Goal: Communication & Community: Answer question/provide support

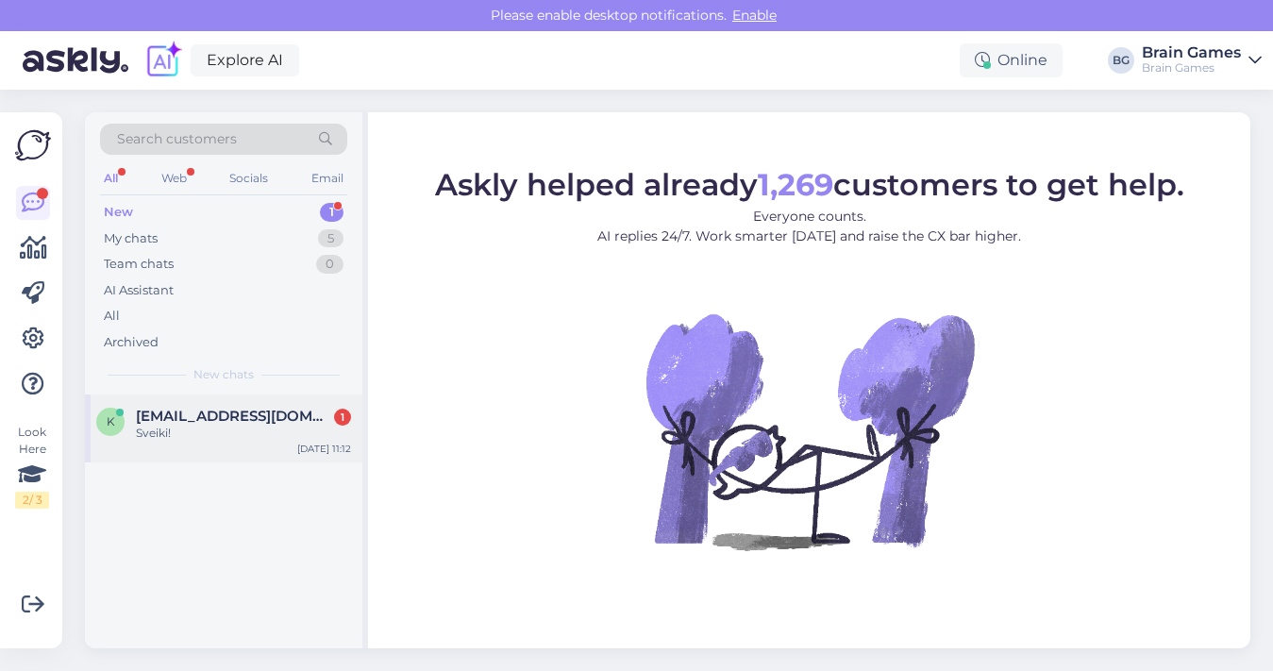
click at [240, 430] on div "Sveiki!" at bounding box center [243, 433] width 215 height 17
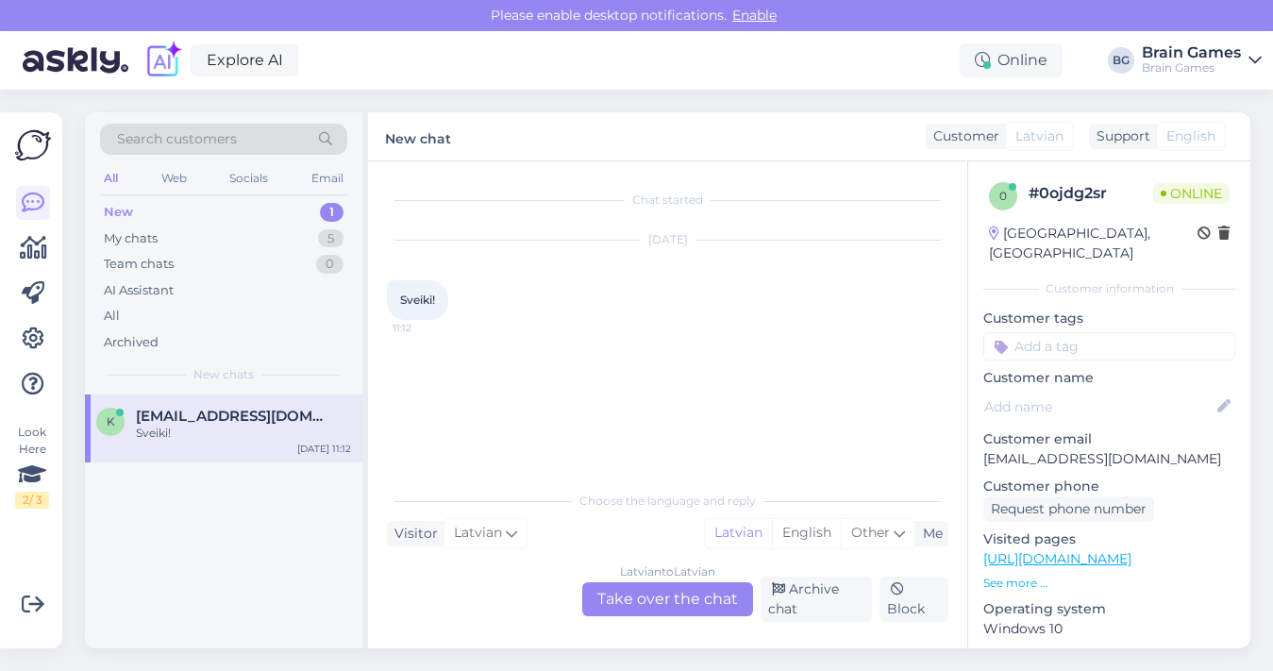
click at [653, 595] on div "Latvian to Latvian Take over the chat" at bounding box center [667, 599] width 171 height 34
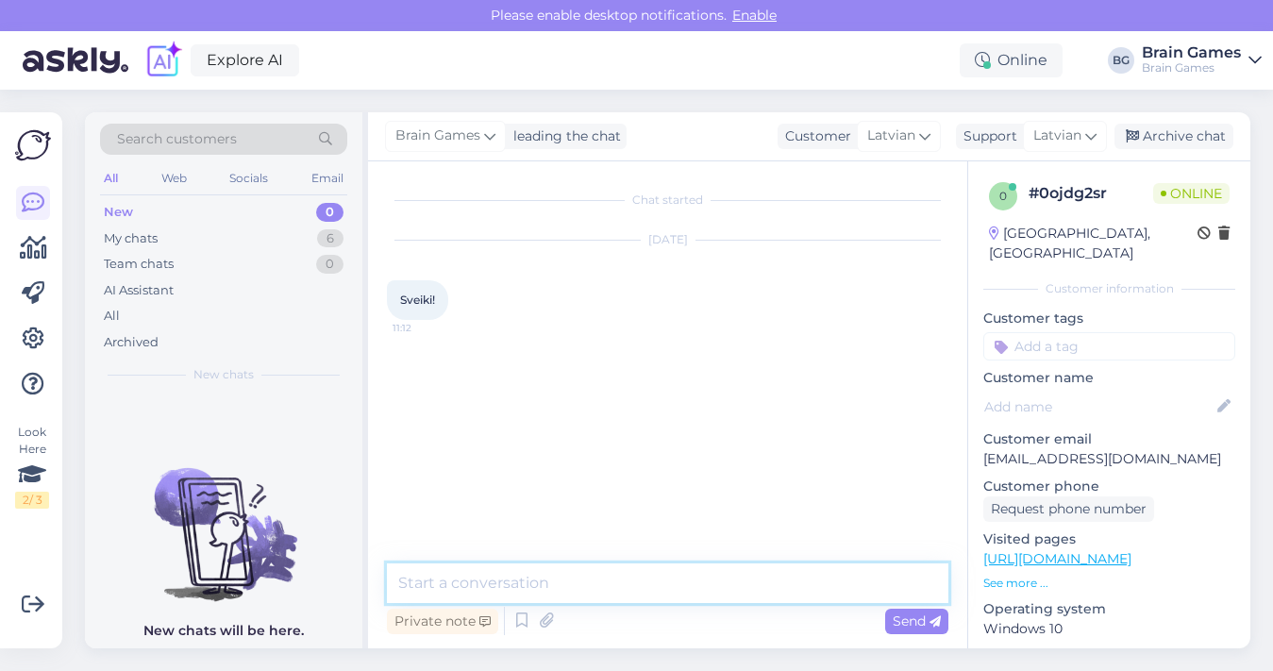
click at [657, 580] on textarea at bounding box center [667, 583] width 561 height 40
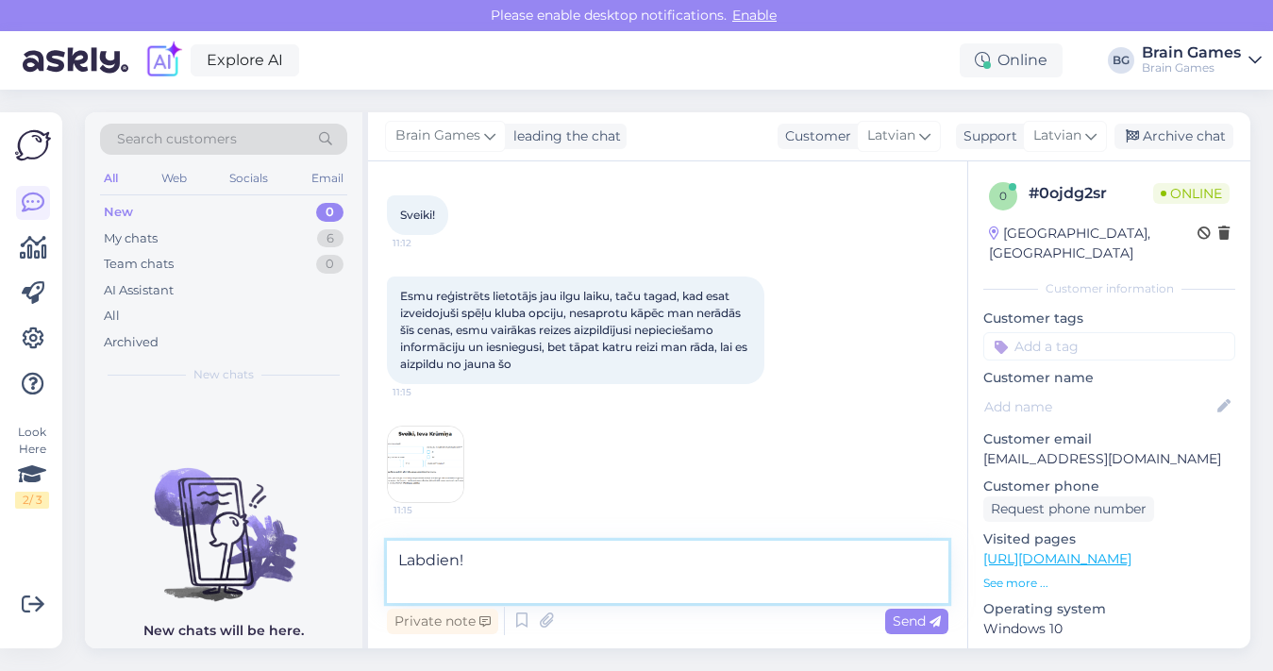
scroll to position [62, 0]
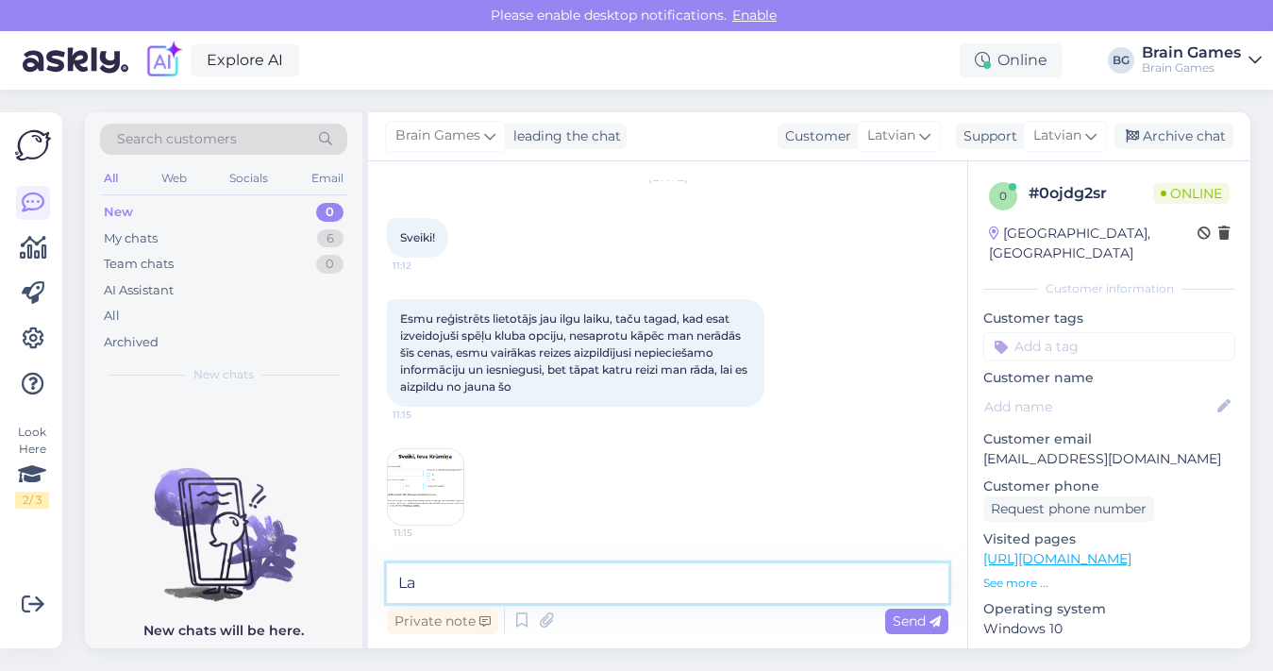
type textarea "L"
click at [440, 470] on img at bounding box center [425, 486] width 75 height 75
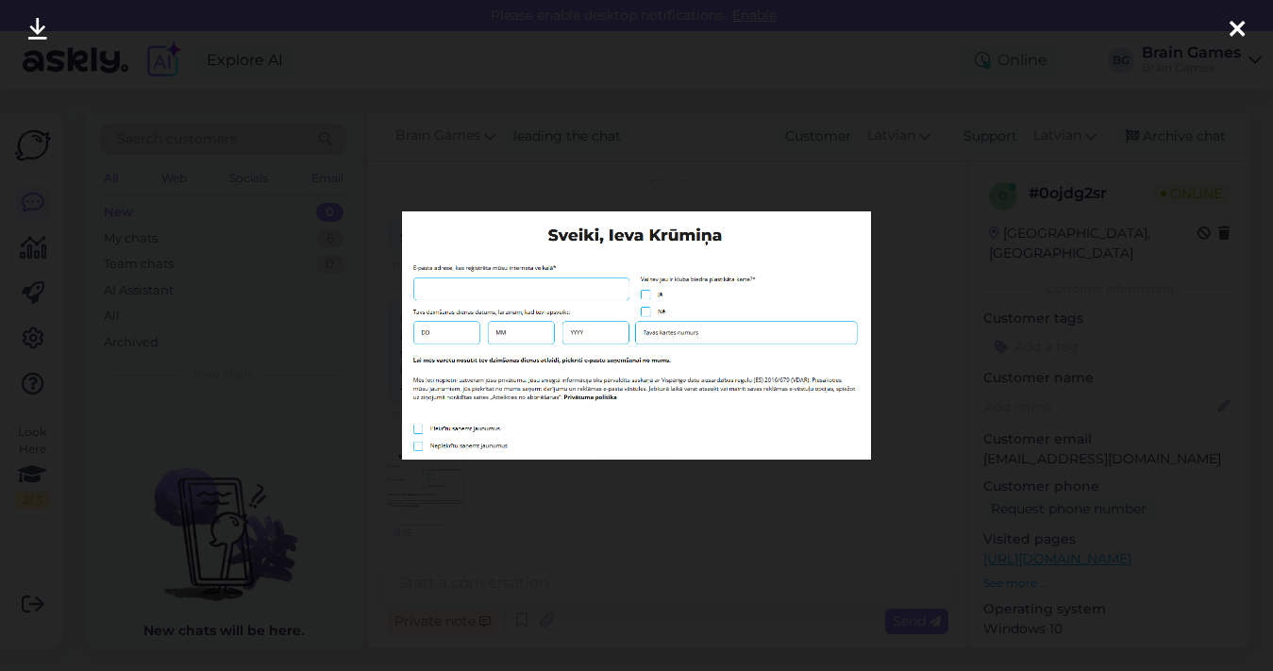
click at [894, 340] on div at bounding box center [636, 335] width 1273 height 671
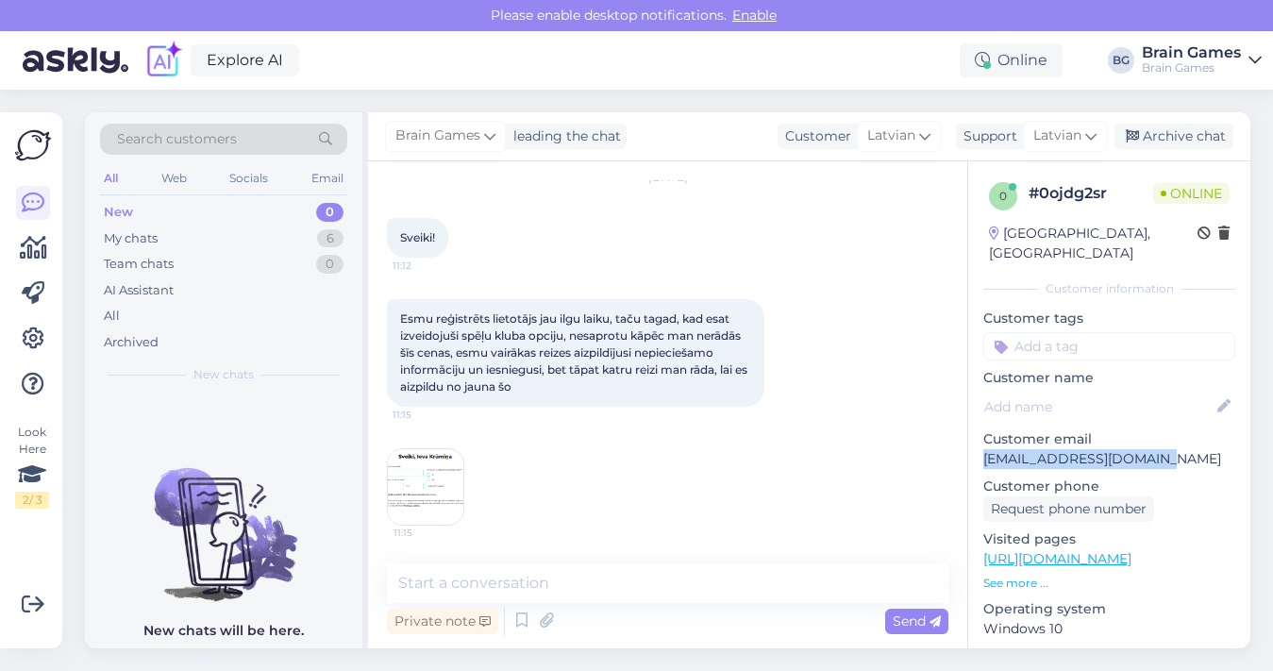
drag, startPoint x: 1169, startPoint y: 438, endPoint x: 981, endPoint y: 444, distance: 187.9
click at [981, 444] on div "0 # 0ojdg2sr Online [GEOGRAPHIC_DATA], [GEOGRAPHIC_DATA] Customer information C…" at bounding box center [1109, 558] width 282 height 795
copy p "[EMAIL_ADDRESS][DOMAIN_NAME]"
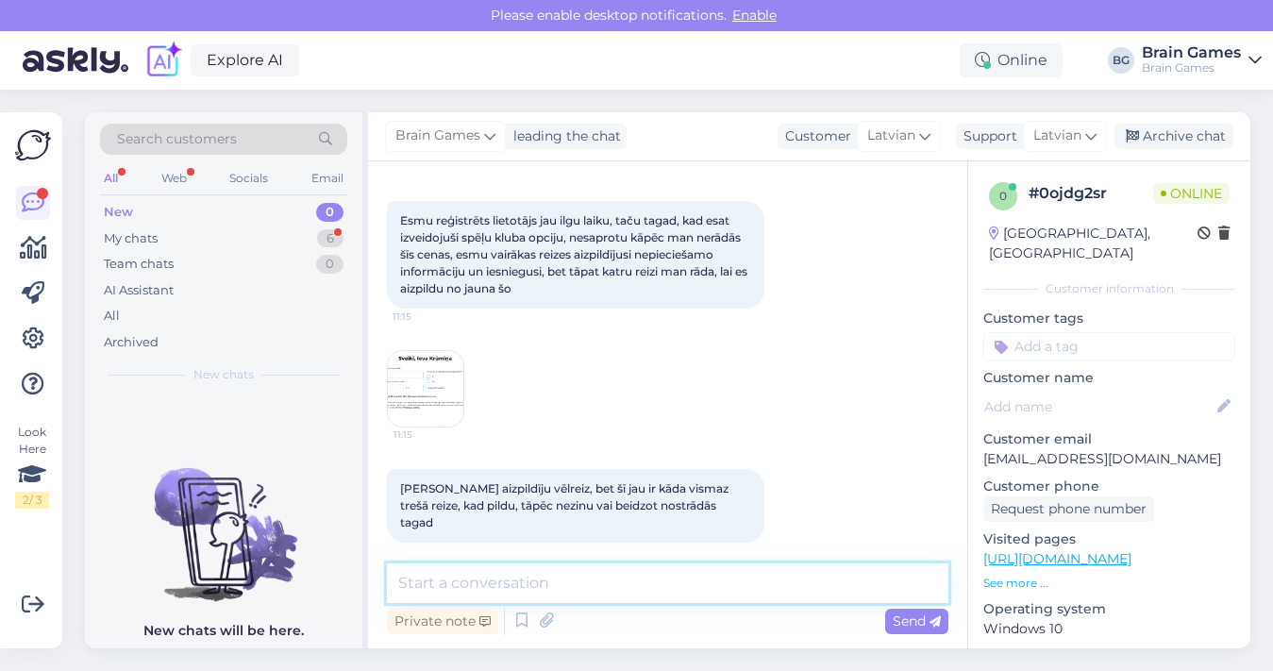
click at [735, 573] on textarea at bounding box center [667, 583] width 561 height 40
click at [654, 585] on textarea at bounding box center [667, 583] width 561 height 40
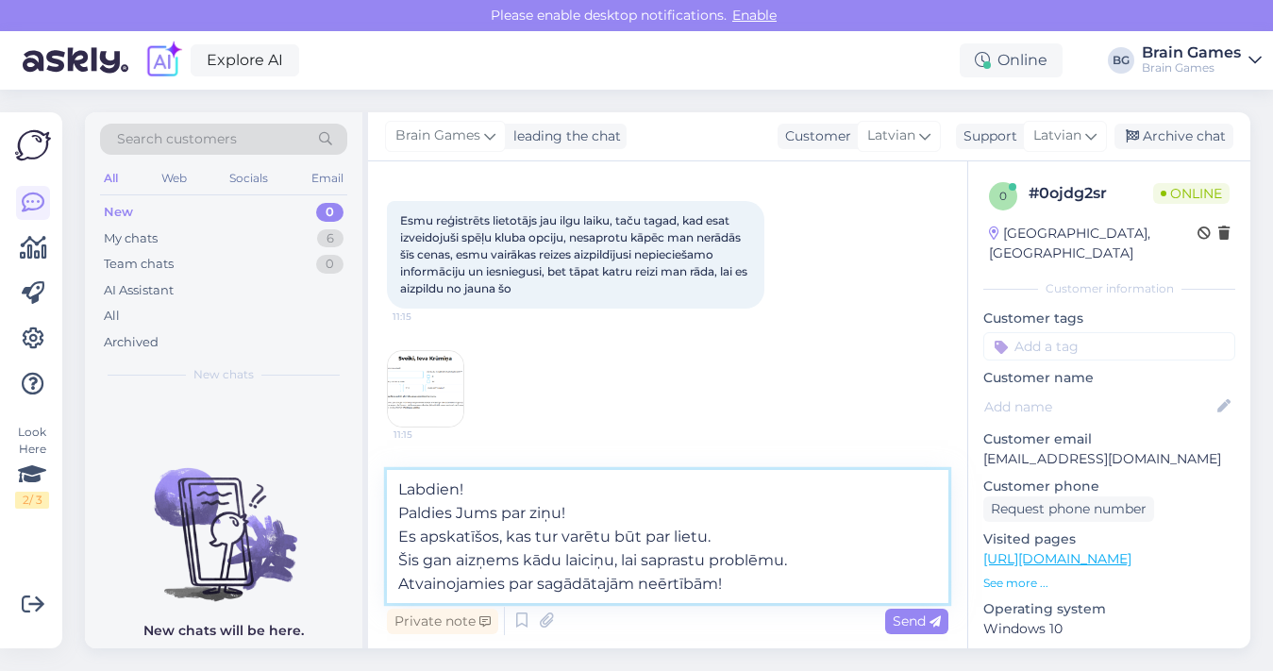
drag, startPoint x: 824, startPoint y: 544, endPoint x: 824, endPoint y: 555, distance: 10.4
click at [824, 554] on textarea "Labdien! Paldies Jums par ziņu! Es apskatīšos, kas tur varētu būt par lietu. Ši…" at bounding box center [667, 536] width 561 height 133
click at [824, 565] on textarea "Labdien! Paldies Jums par ziņu! Es apskatīšos, kas tur varētu būt par lietu. Ši…" at bounding box center [667, 536] width 561 height 133
type textarea "Labdien! Paldies Jums par ziņu! Es apskatīšos, kas tur varētu būt par lietu. Ši…"
click at [921, 621] on span "Send" at bounding box center [917, 620] width 48 height 17
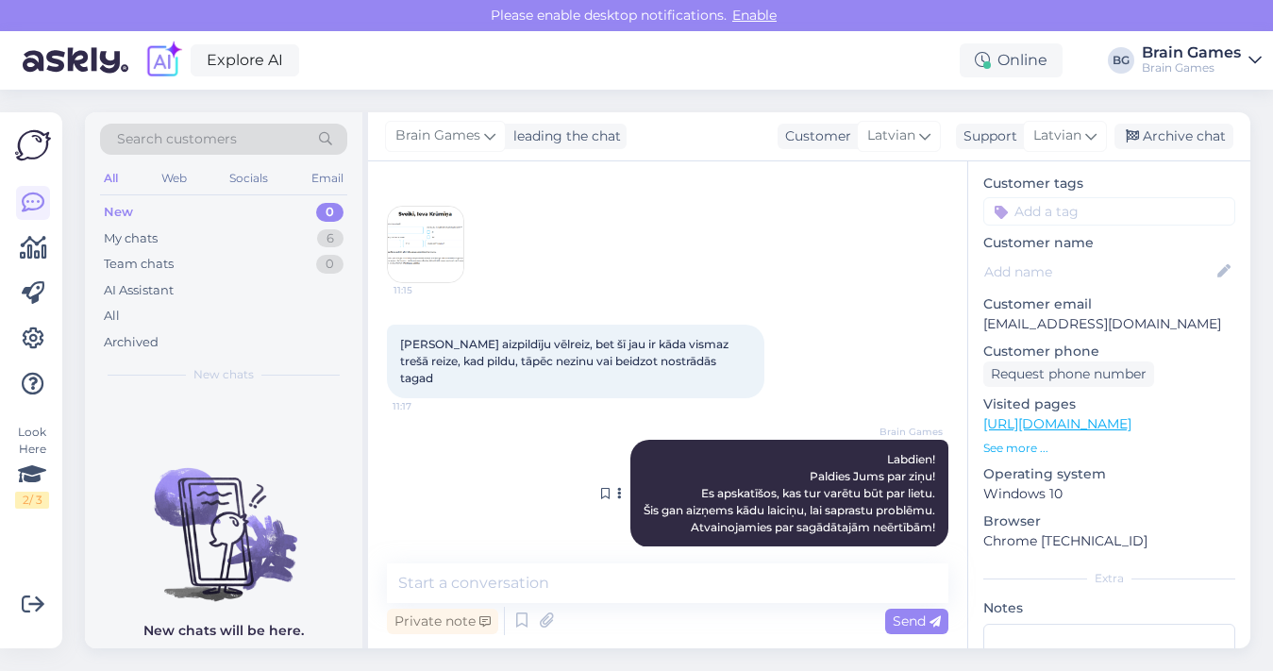
scroll to position [309, 0]
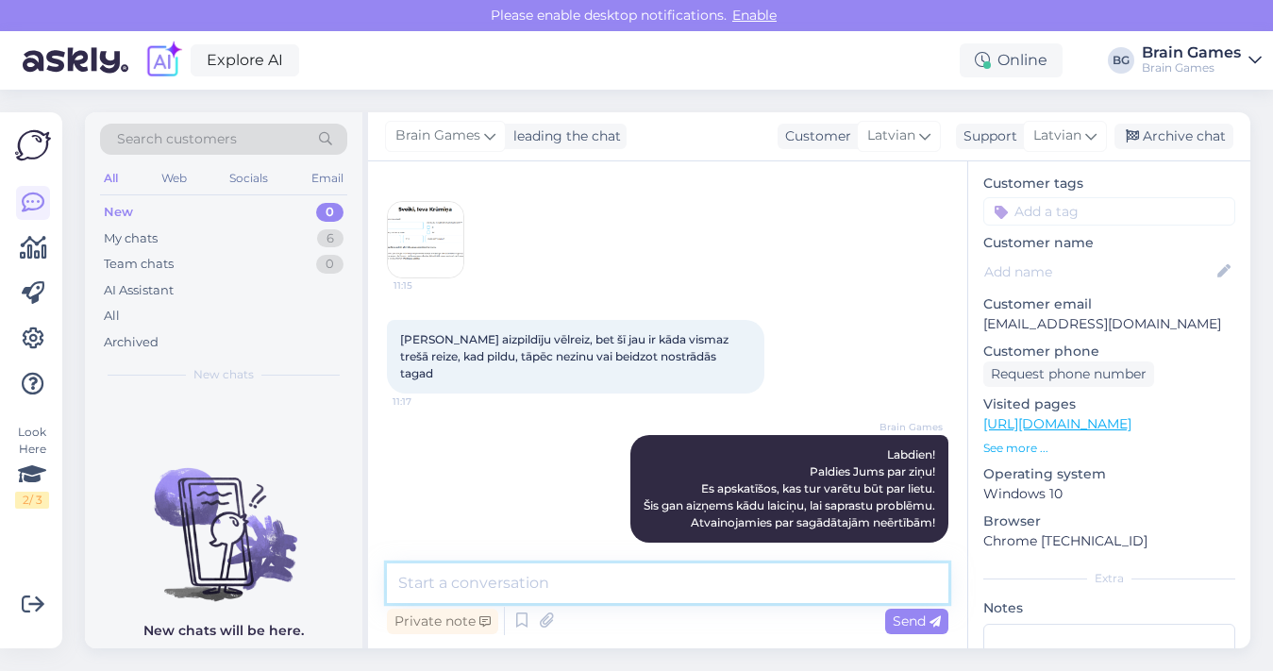
click at [667, 580] on textarea at bounding box center [667, 583] width 561 height 40
type textarea "V"
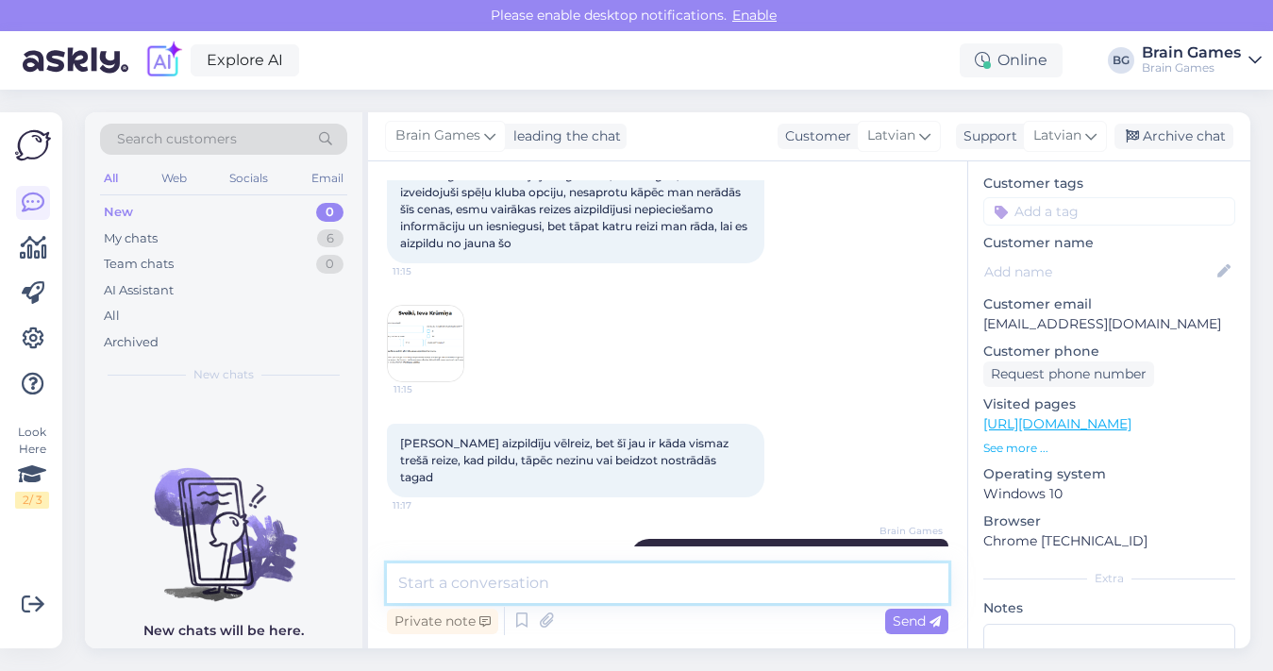
scroll to position [0, 0]
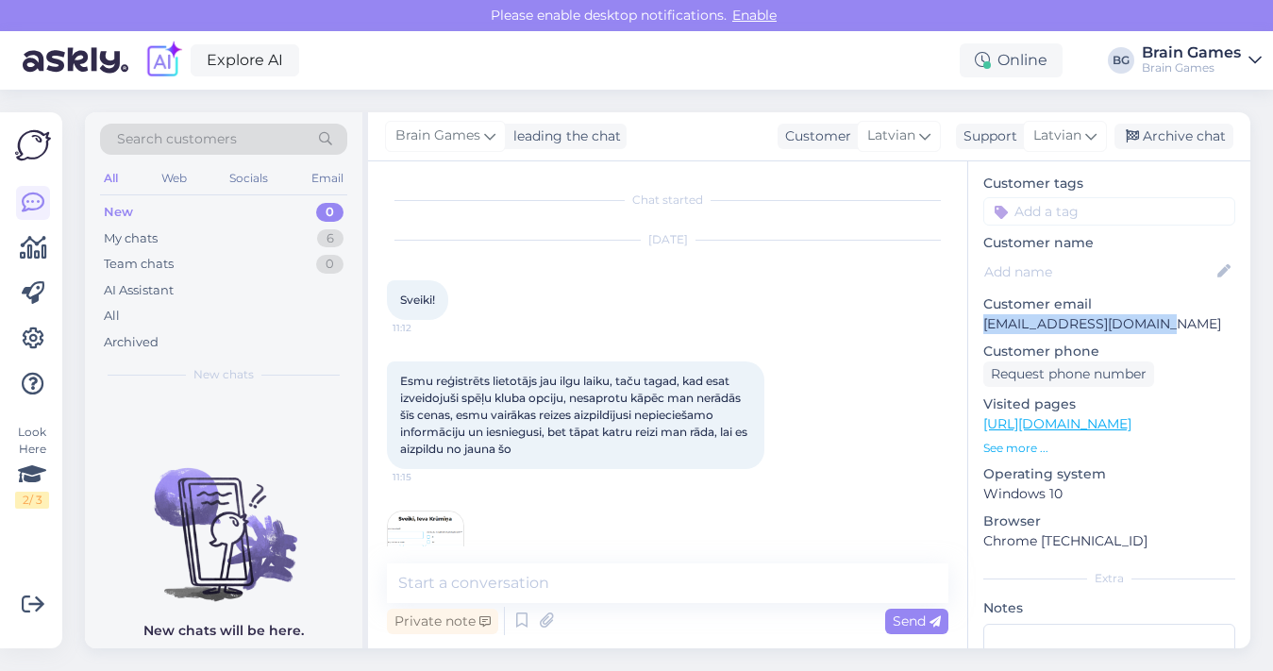
drag, startPoint x: 1141, startPoint y: 304, endPoint x: 984, endPoint y: 310, distance: 156.8
click at [984, 314] on p "[EMAIL_ADDRESS][DOMAIN_NAME]" at bounding box center [1109, 324] width 252 height 20
copy p "[EMAIL_ADDRESS][DOMAIN_NAME]"
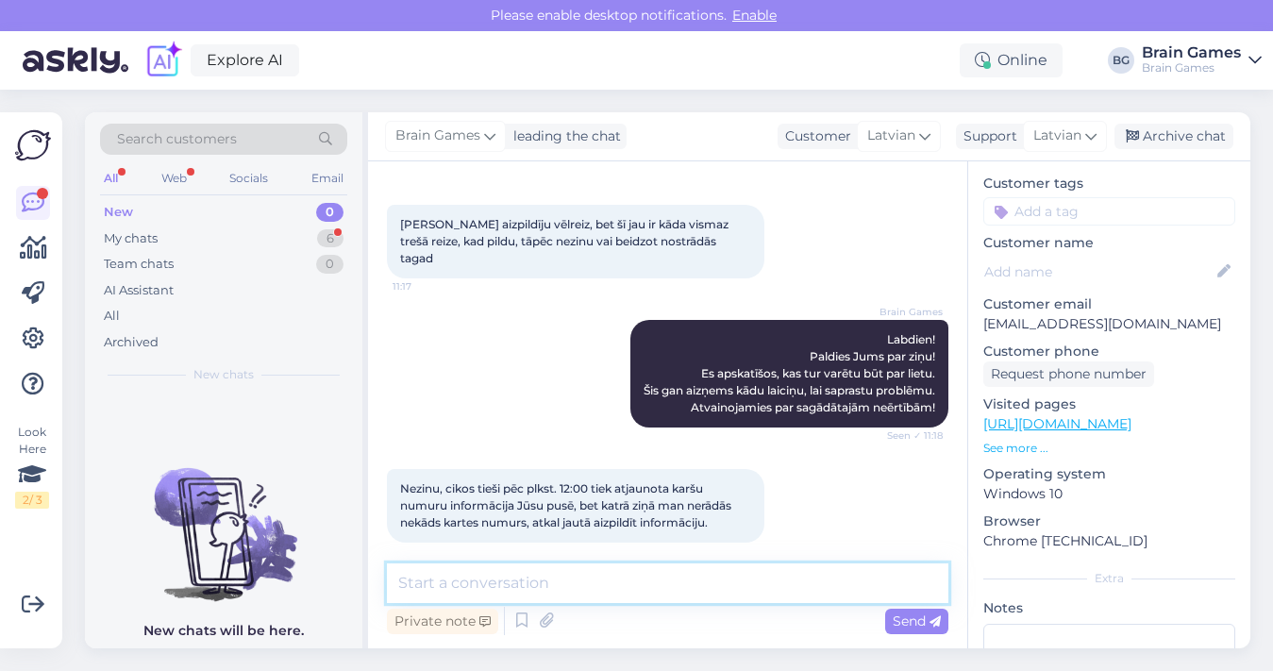
click at [669, 565] on textarea at bounding box center [667, 583] width 561 height 40
type textarea "L"
type textarea "Tik tikko veicu atjaunināšanu informācijai. Vai tagad parādās?"
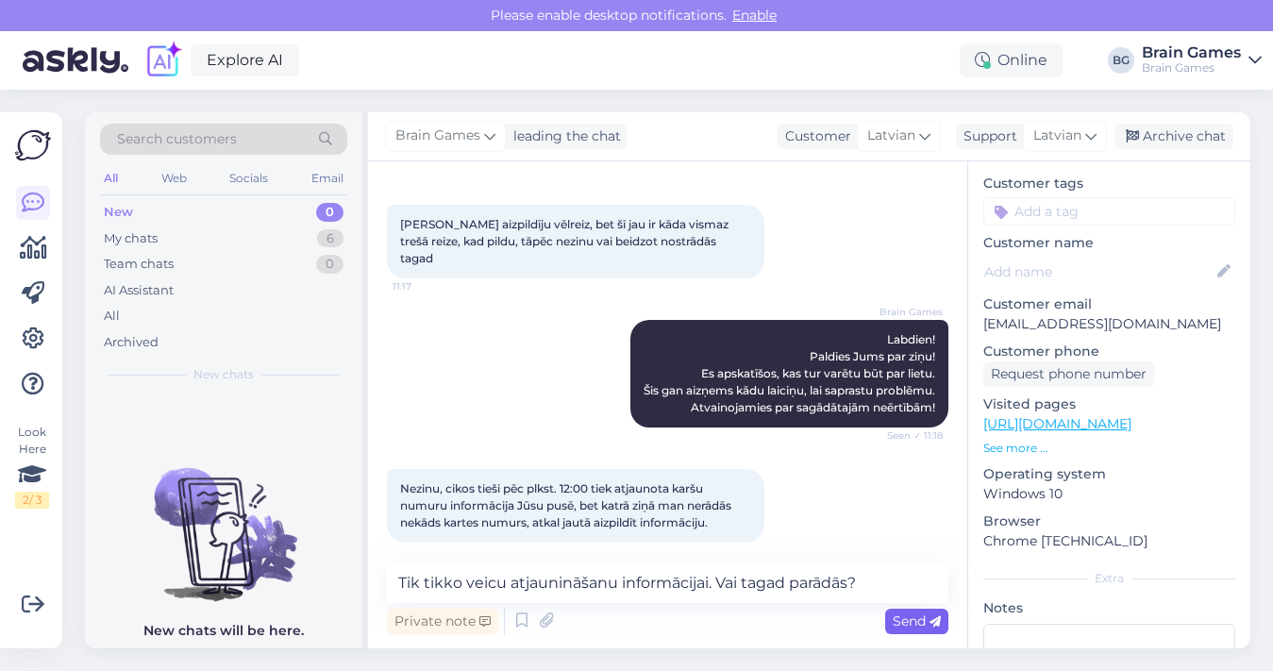
click at [915, 627] on span "Send" at bounding box center [917, 620] width 48 height 17
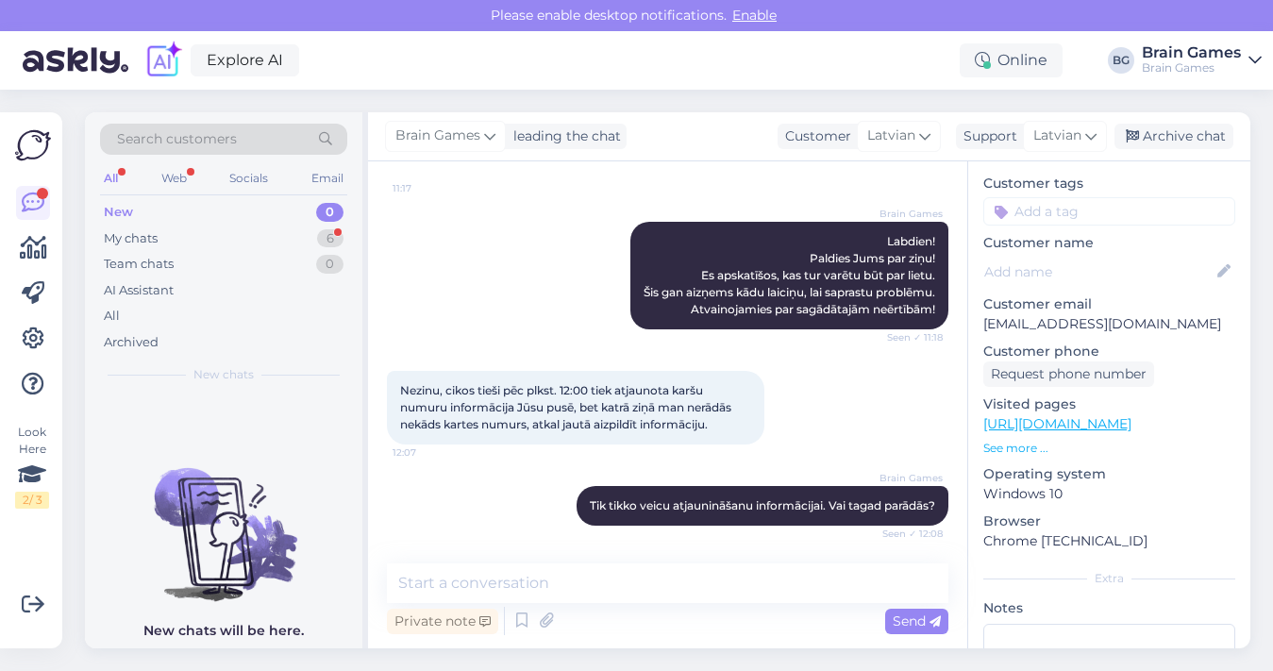
scroll to position [621, 0]
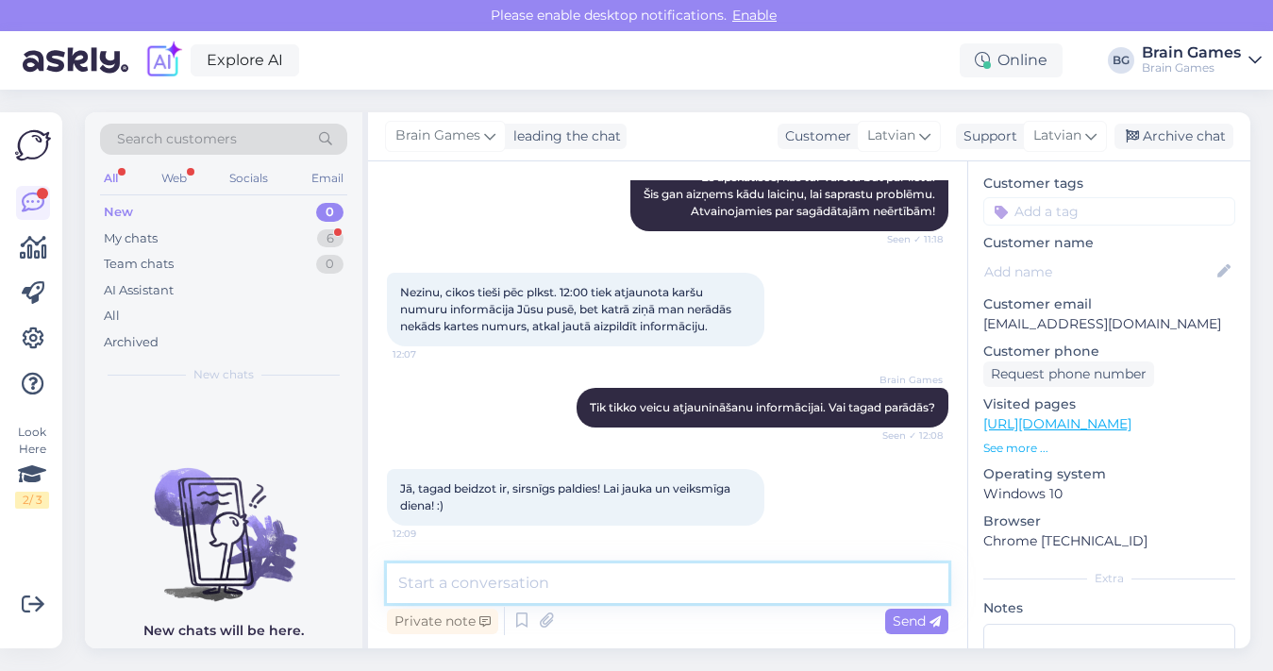
click at [685, 576] on textarea at bounding box center [667, 583] width 561 height 40
type textarea "Paldies! Jums tāpat! :)"
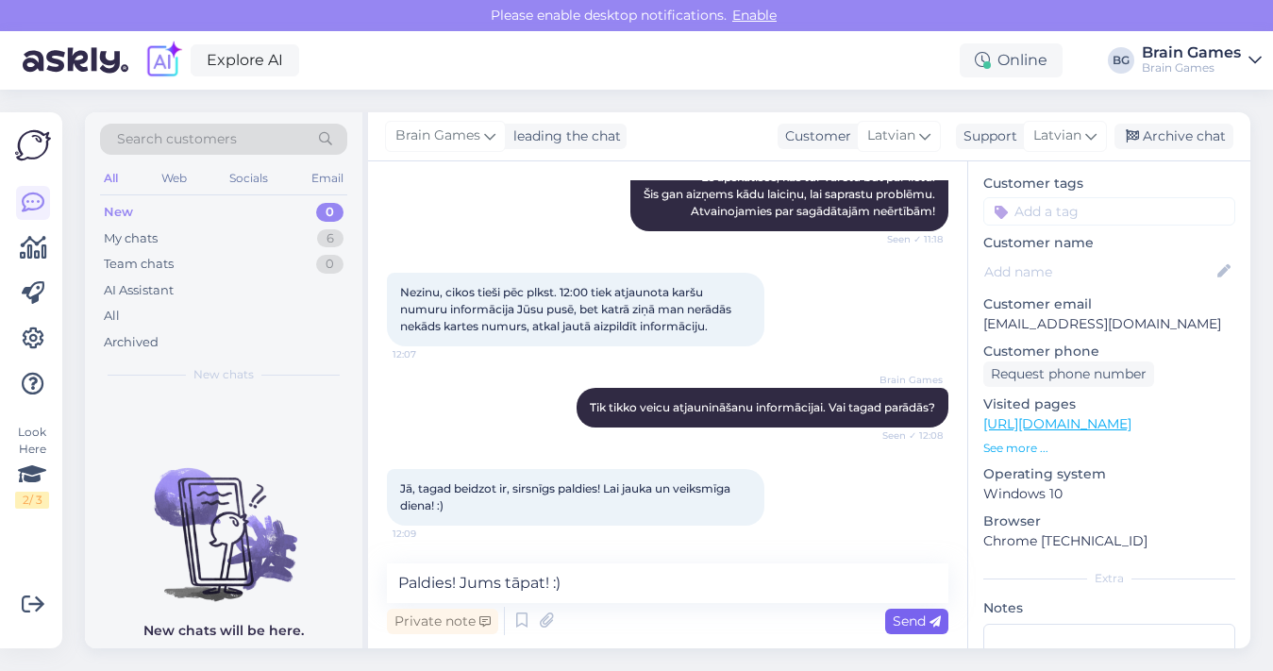
click at [909, 623] on span "Send" at bounding box center [917, 620] width 48 height 17
